Goal: Task Accomplishment & Management: Manage account settings

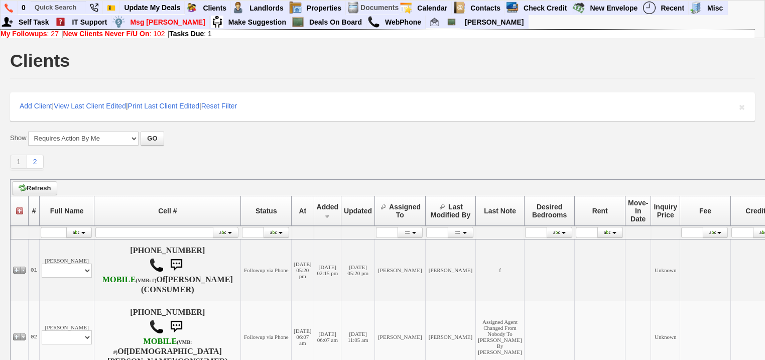
click at [88, 30] on b "New Clients Never F/U On" at bounding box center [106, 34] width 86 height 8
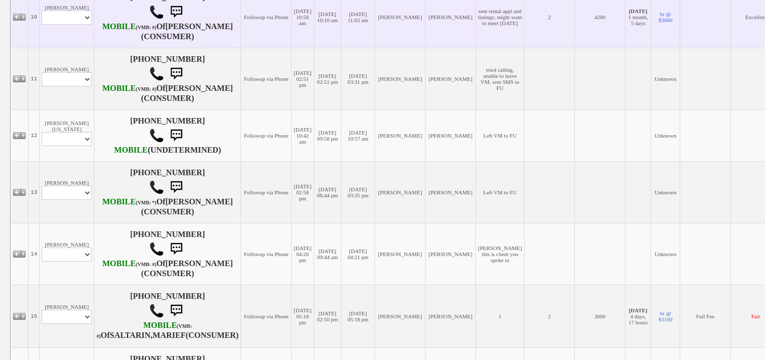
scroll to position [763, 0]
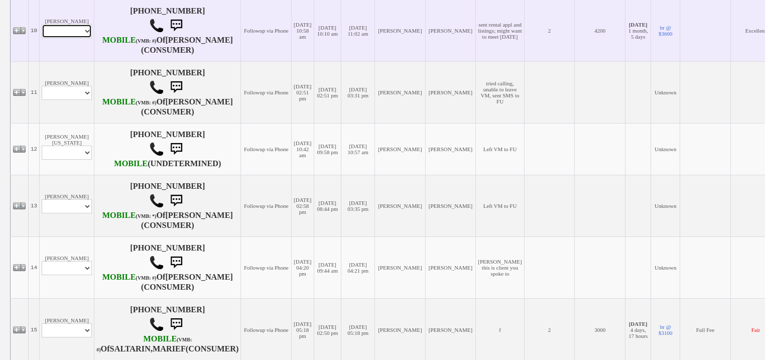
click at [78, 38] on select "Profile Edit Print Email Externally (Will Not Be Tracked In CRM) Closed Deals" at bounding box center [67, 31] width 50 height 14
select select "ChangeURL,/crm/custom/edit_client_form.php?redirect=%2Fcrm%2Fclients.php&id=168…"
click at [42, 38] on select "Profile Edit Print Email Externally (Will Not Be Tracked In CRM) Closed Deals" at bounding box center [67, 31] width 50 height 14
select select
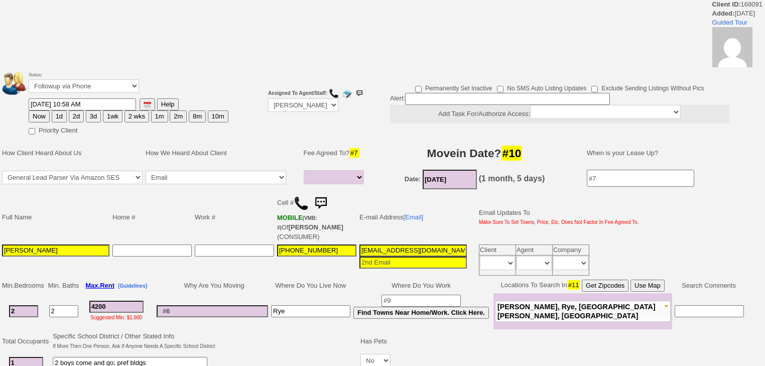
select select
drag, startPoint x: 87, startPoint y: 85, endPoint x: 88, endPoint y: 92, distance: 6.5
click at [87, 88] on select "Followup via Phone Followup via Email Followup When Section 8 Property Found De…" at bounding box center [84, 86] width 110 height 14
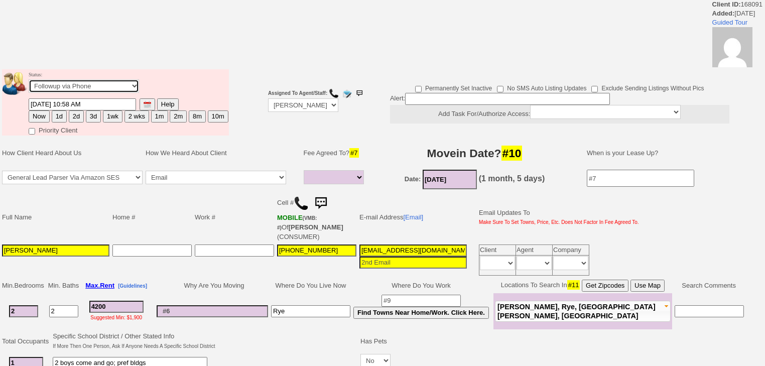
select select "Inactive"
click at [29, 82] on select "Followup via Phone Followup via Email Followup When Section 8 Property Found De…" at bounding box center [84, 86] width 110 height 14
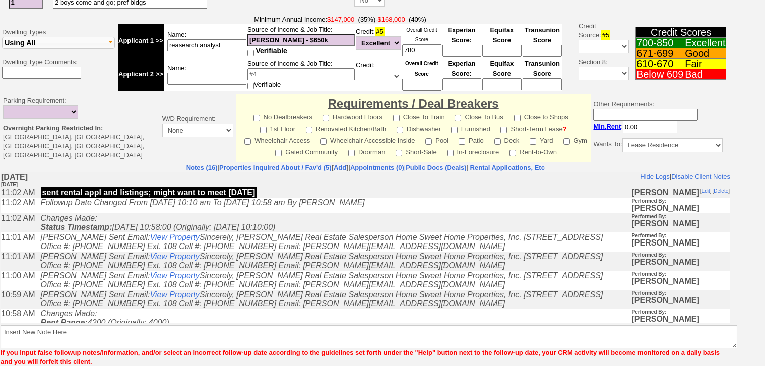
scroll to position [391, 0]
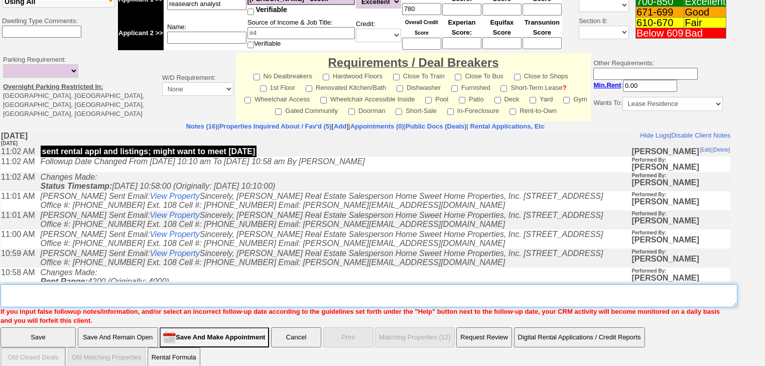
click at [189, 292] on textarea "Insert New Note Here" at bounding box center [369, 295] width 737 height 23
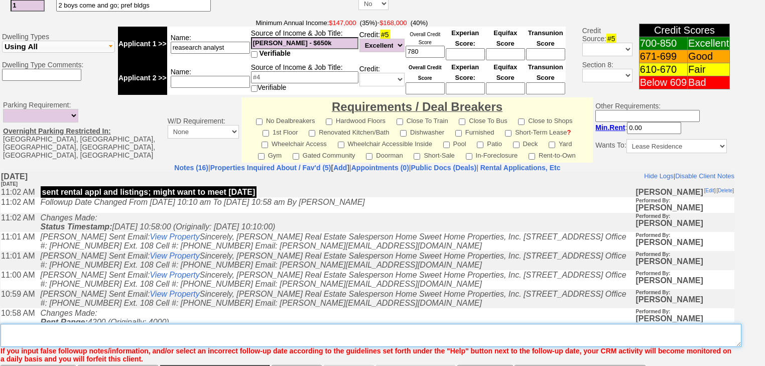
scroll to position [427, 0]
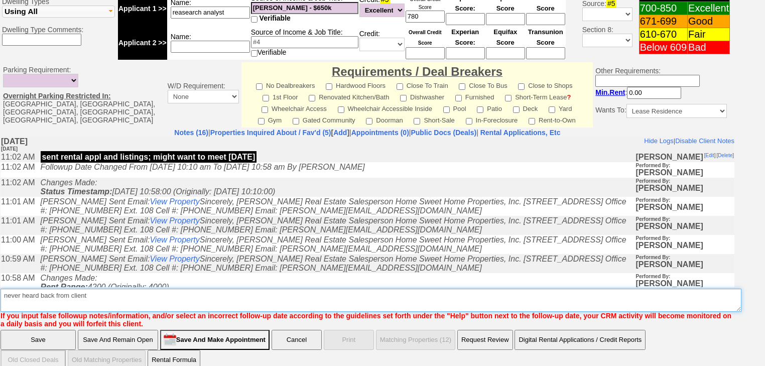
drag, startPoint x: 108, startPoint y: 285, endPoint x: 0, endPoint y: 283, distance: 108.4
click at [0, 283] on td "Notes (16) | Properties Inquired About / Fav'd (5) [ Add ] | Appointments (0) |…" at bounding box center [367, 228] width 735 height 200
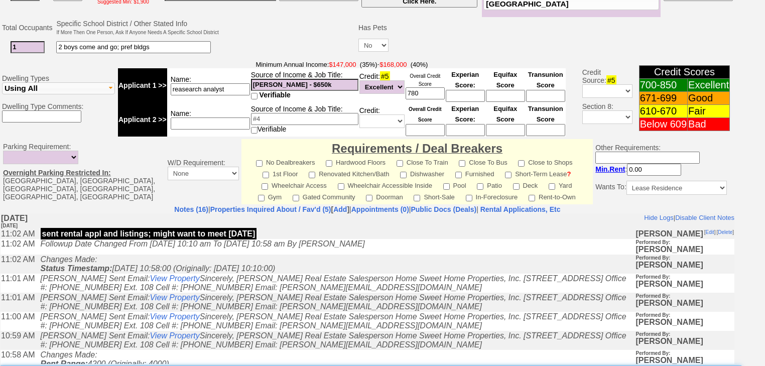
scroll to position [428, 0]
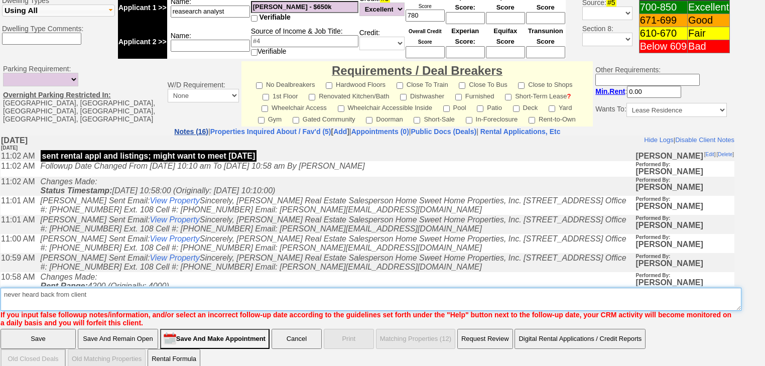
type textarea "never heard back from client"
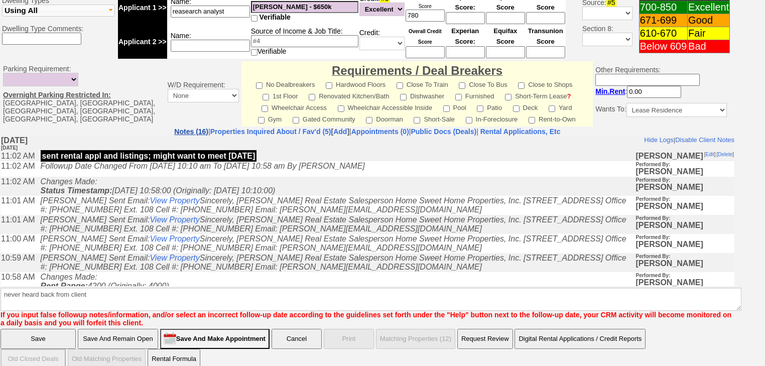
click at [174, 127] on link "Notes (16)" at bounding box center [191, 131] width 34 height 8
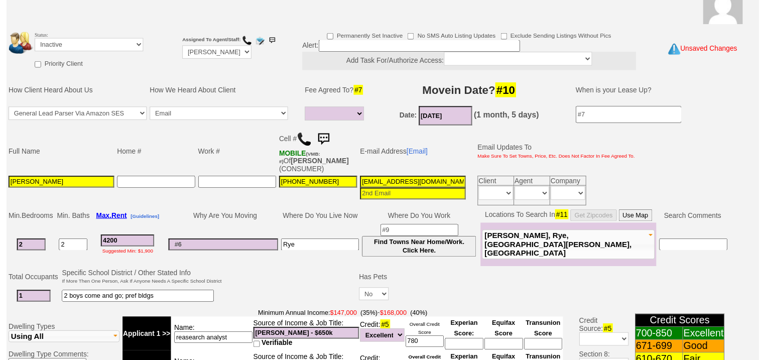
scroll to position [0, 0]
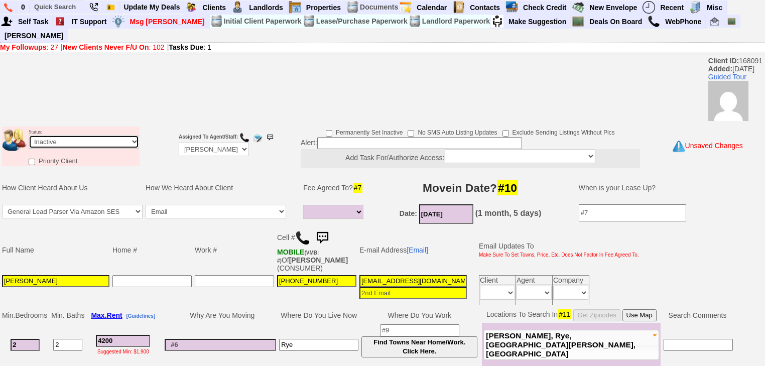
click at [56, 135] on select "Followup via Phone Followup via Email Followup When Section 8 Property Found De…" at bounding box center [84, 142] width 110 height 14
select select "Followup via Phone"
click at [29, 135] on select "Followup via Phone Followup via Email Followup When Section 8 Property Found De…" at bounding box center [84, 142] width 110 height 14
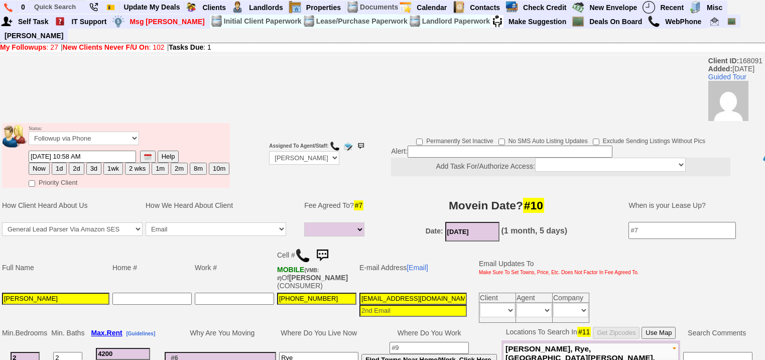
click at [33, 163] on button "Now" at bounding box center [39, 169] width 21 height 12
type input "09/26/2025 06:48 AM"
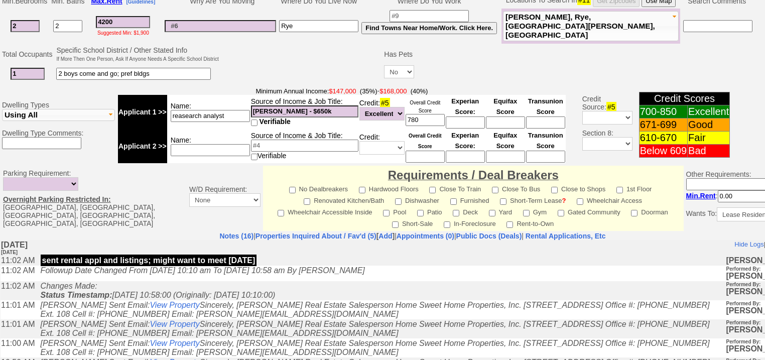
scroll to position [437, 0]
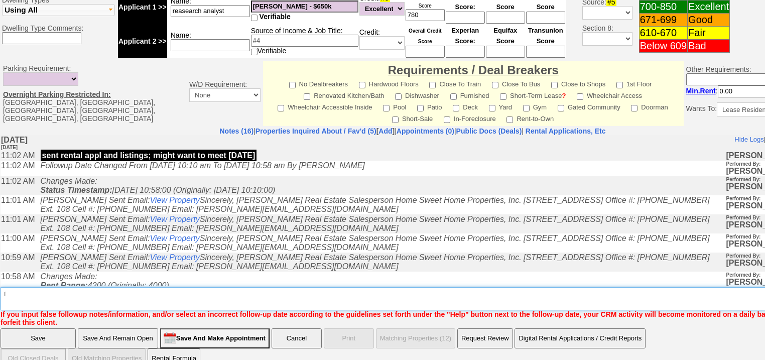
type textarea "f"
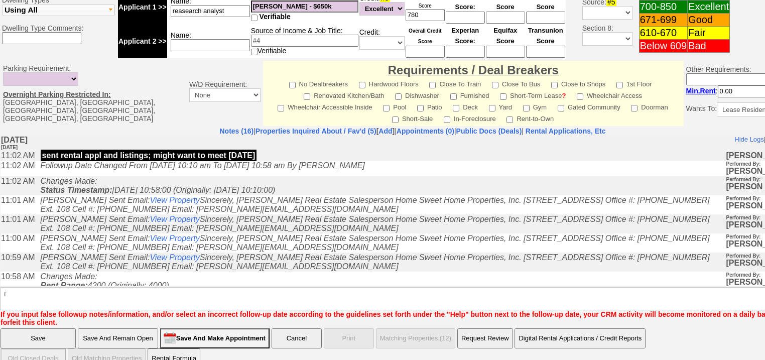
click at [35, 328] on input "Save" at bounding box center [38, 338] width 75 height 20
